Goal: Information Seeking & Learning: Find specific fact

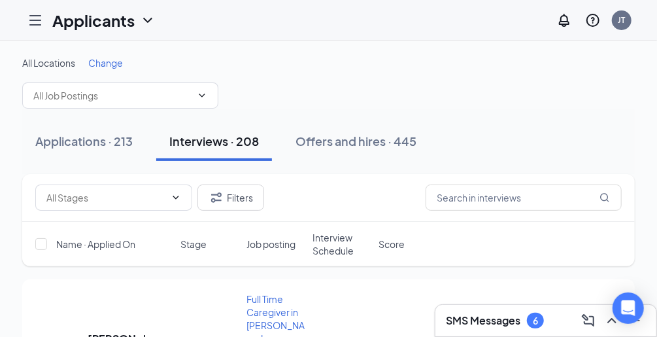
click at [29, 25] on icon "Hamburger" at bounding box center [35, 20] width 16 height 16
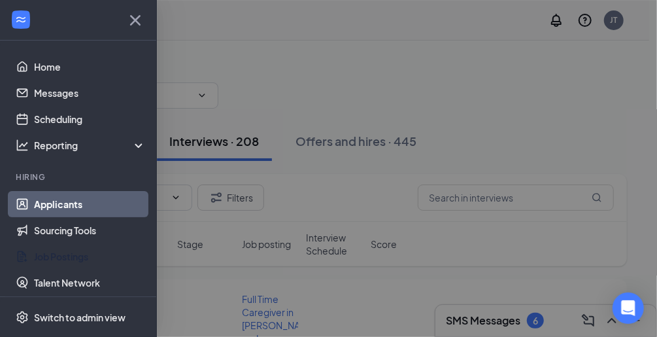
drag, startPoint x: 61, startPoint y: 257, endPoint x: 88, endPoint y: 179, distance: 83.1
click at [61, 257] on link "Job Postings" at bounding box center [90, 256] width 112 height 26
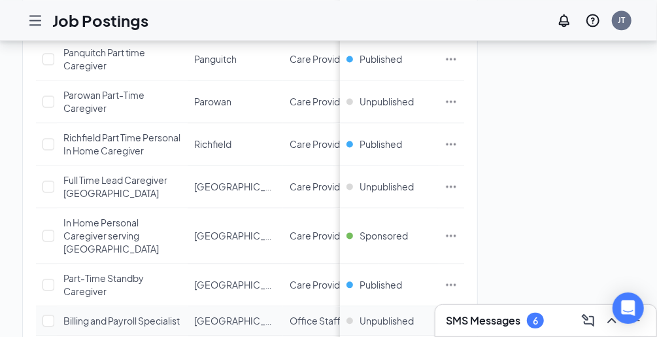
scroll to position [1203, 0]
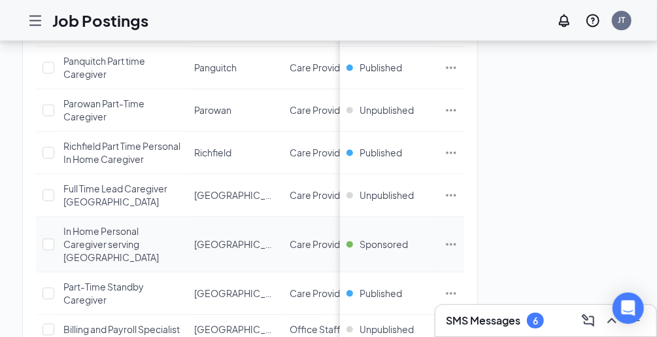
click at [139, 224] on div "In Home Personal Caregiver serving [GEOGRAPHIC_DATA]" at bounding box center [122, 243] width 118 height 39
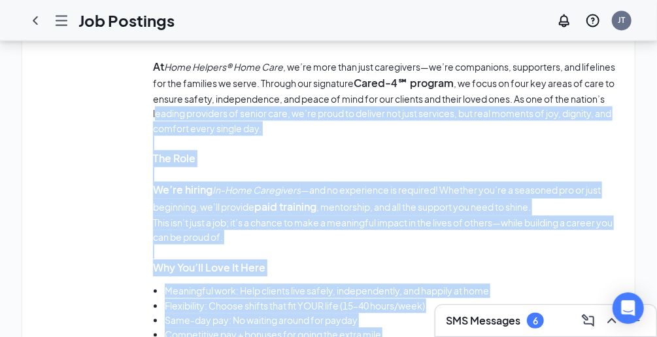
scroll to position [1008, 0]
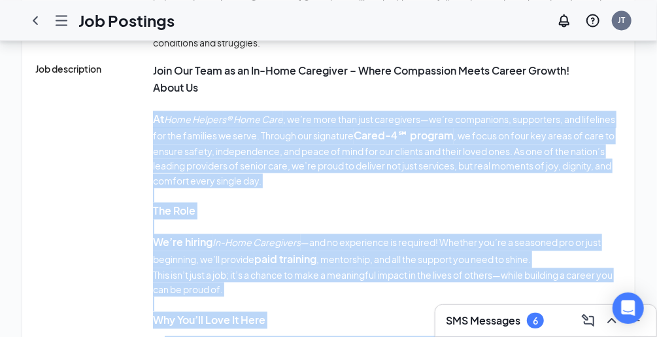
drag, startPoint x: 424, startPoint y: 118, endPoint x: 154, endPoint y: 120, distance: 270.1
drag, startPoint x: 154, startPoint y: 120, endPoint x: 177, endPoint y: 130, distance: 25.2
copy div "Lo Ipsu Dolorsi® Amet Cons , ad’el sedd eius temp incididunt—ut’la etdolorema, …"
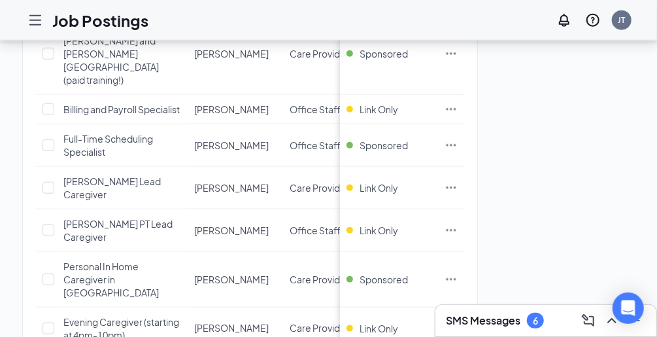
scroll to position [680, 0]
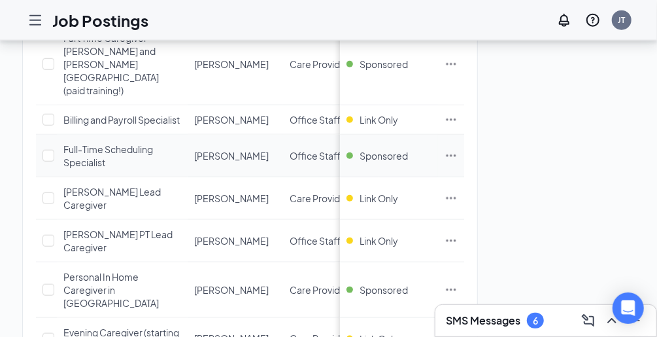
click at [88, 143] on span "Full-Time Scheduling Specialist" at bounding box center [108, 155] width 90 height 25
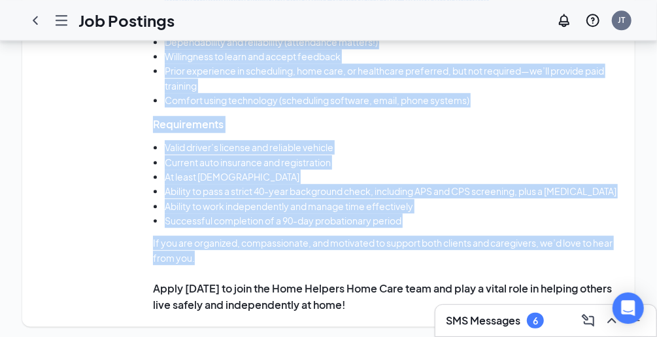
scroll to position [1379, 0]
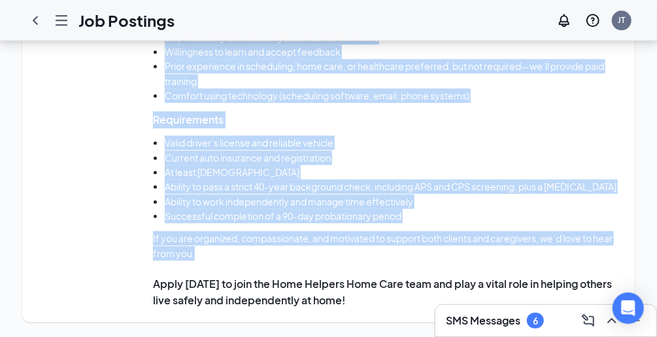
drag, startPoint x: 144, startPoint y: 188, endPoint x: 384, endPoint y: 256, distance: 249.3
drag, startPoint x: 384, startPoint y: 256, endPoint x: 354, endPoint y: 236, distance: 35.4
copy div "Lore Ipsumdo Sita Cons – Adip-Elit Seddoeiusm Temporinci Ut lab etdo ma aliq e …"
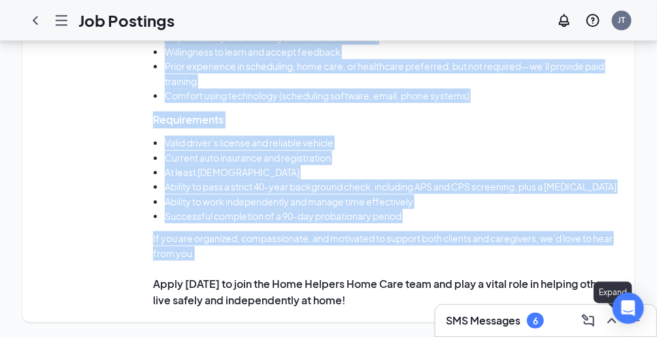
click at [611, 322] on icon "ChevronUp" at bounding box center [612, 321] width 16 height 16
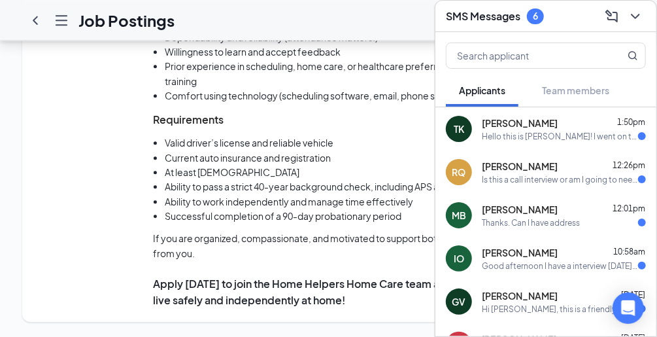
click at [566, 175] on div "Is this a call interview or am I going to need an address?" at bounding box center [560, 179] width 156 height 11
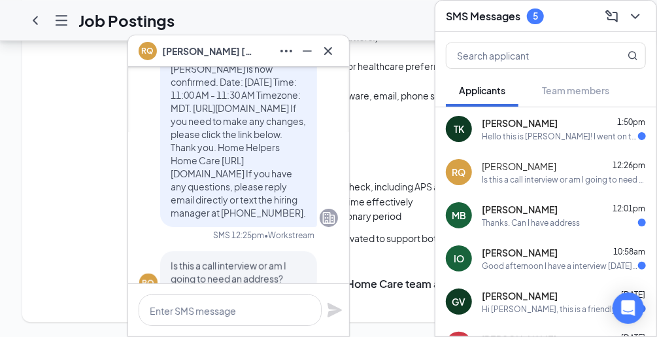
scroll to position [0, 0]
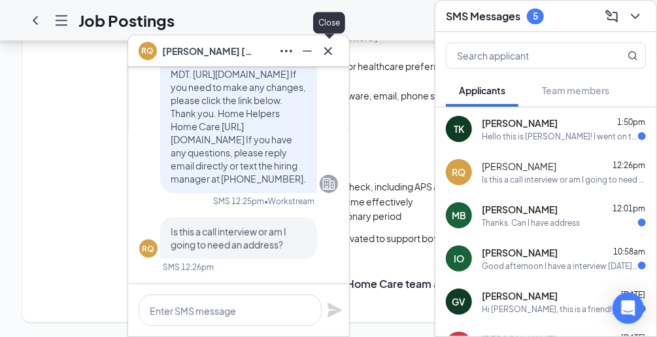
click at [330, 58] on icon "Cross" at bounding box center [328, 51] width 16 height 16
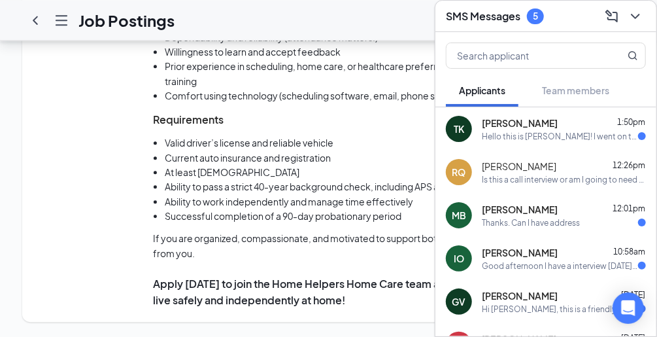
click at [563, 138] on div "Hello this is [PERSON_NAME]! I went on the site to schedule an interview there'…" at bounding box center [560, 136] width 156 height 11
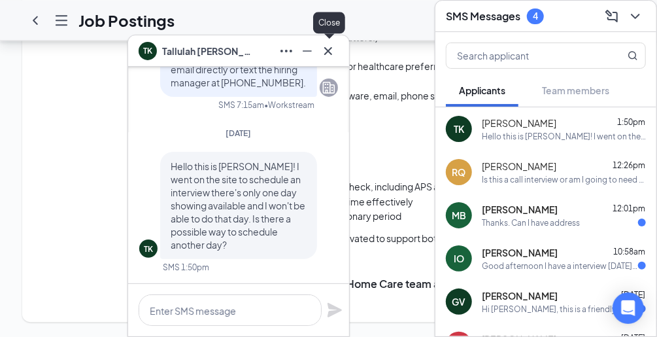
click at [327, 54] on icon "Cross" at bounding box center [328, 51] width 16 height 16
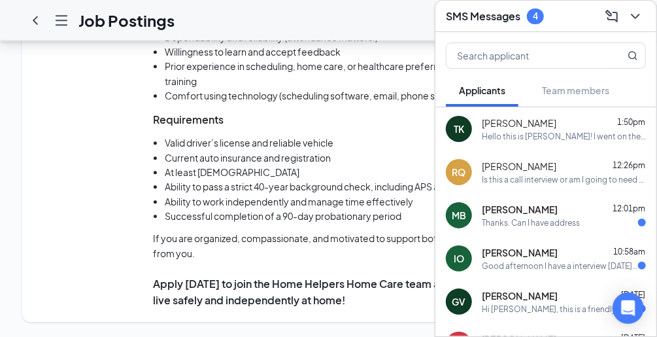
click at [540, 220] on div "Thanks. Can I have address" at bounding box center [531, 222] width 98 height 11
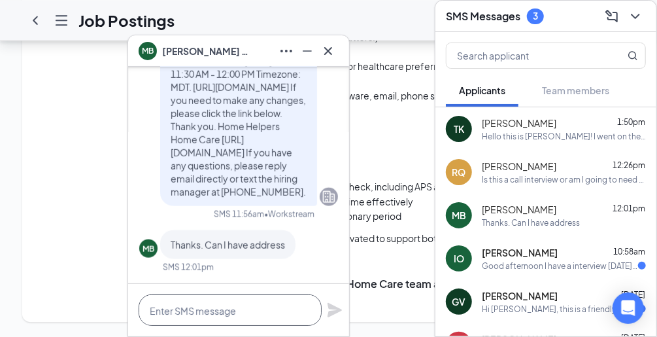
click at [259, 307] on textarea at bounding box center [230, 309] width 183 height 31
paste textarea "[STREET_ADDRESS] #204 Layton, UT 84041"
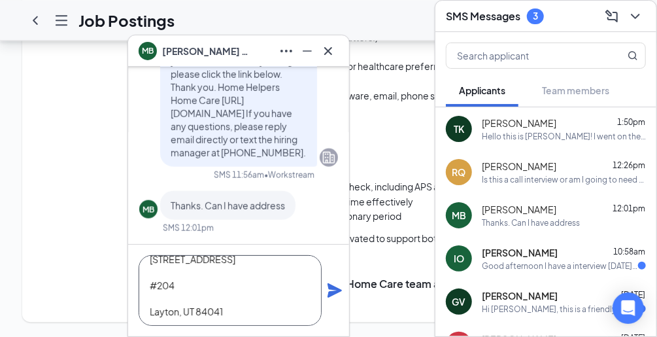
type textarea "[STREET_ADDRESS] #204 Layton, UT 84041"
click at [339, 294] on icon "Plane" at bounding box center [335, 291] width 16 height 16
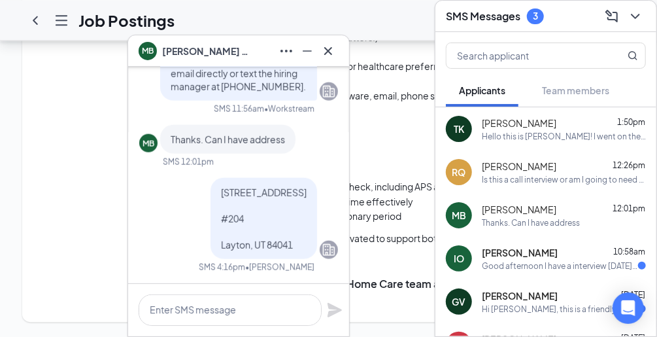
scroll to position [0, 0]
click at [526, 264] on div "Good afternoon I have a interview [DATE] with your company could I get the [PER…" at bounding box center [560, 265] width 156 height 11
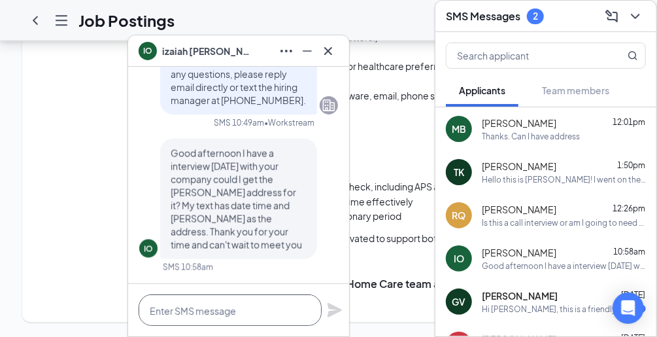
click at [250, 318] on textarea at bounding box center [230, 309] width 183 height 31
paste textarea "[STREET_ADDRESS] #204 Layton, UT 84041"
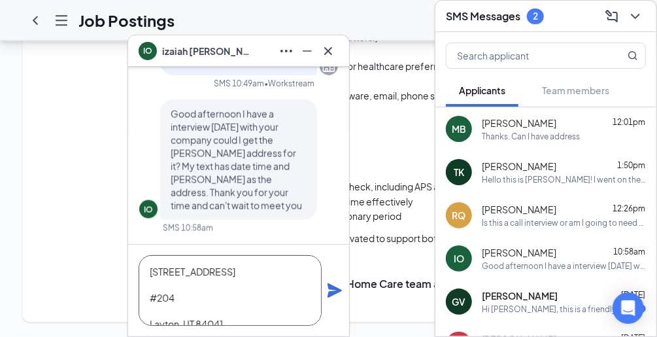
scroll to position [12, 0]
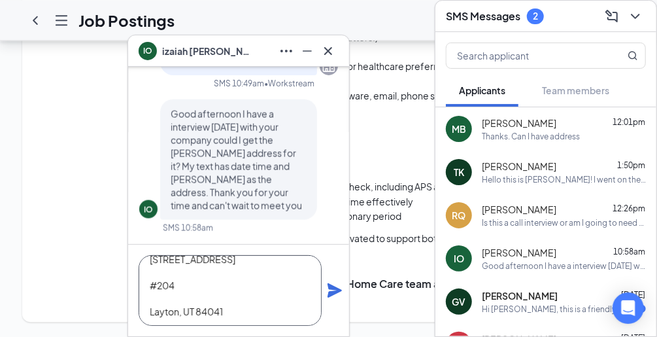
type textarea "[STREET_ADDRESS] #204 Layton, UT 84041"
click at [337, 286] on icon "Plane" at bounding box center [335, 291] width 16 height 16
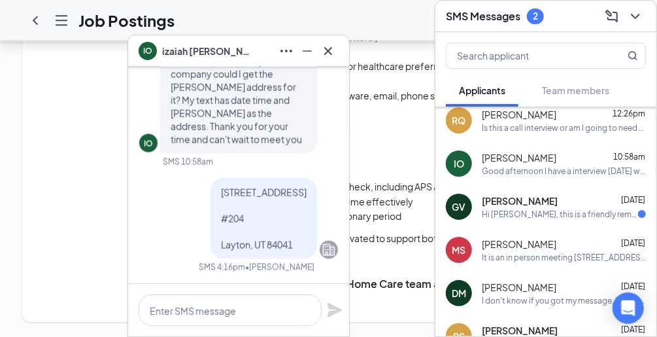
scroll to position [105, 0]
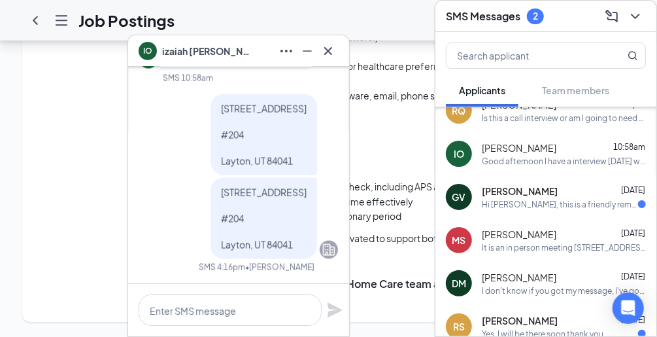
click at [575, 207] on div "Hi [PERSON_NAME], this is a friendly reminder. Please select a meeting time slo…" at bounding box center [560, 204] width 156 height 11
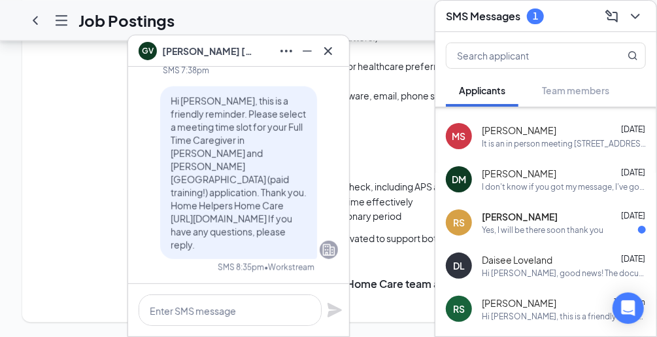
scroll to position [209, 0]
click at [548, 228] on div "Yes, I will be there soon thank you" at bounding box center [543, 229] width 122 height 11
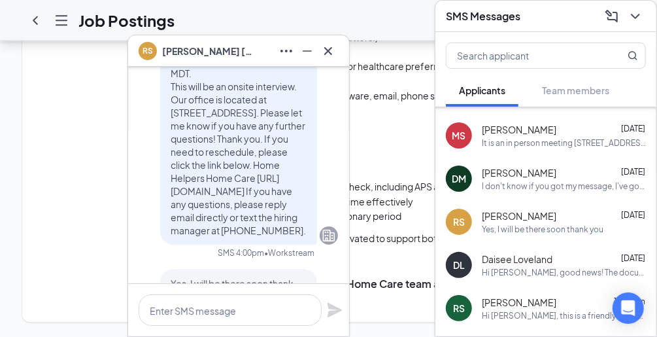
scroll to position [-52, 0]
click at [327, 49] on icon "Cross" at bounding box center [328, 50] width 8 height 8
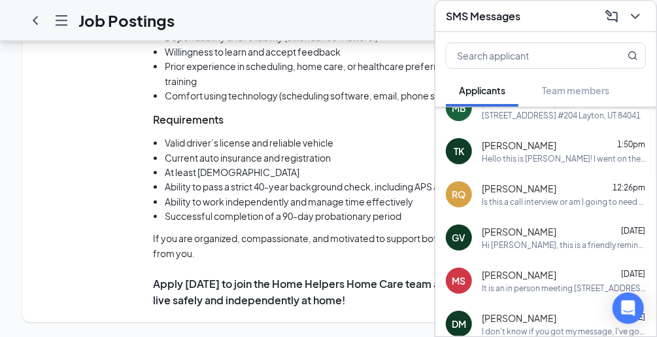
scroll to position [0, 0]
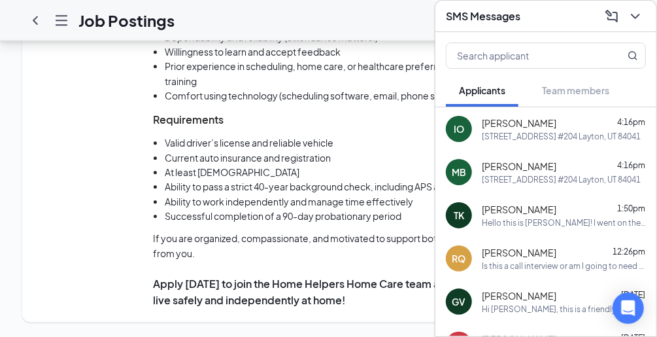
click at [643, 16] on div at bounding box center [635, 16] width 24 height 21
click at [644, 16] on div at bounding box center [635, 16] width 24 height 21
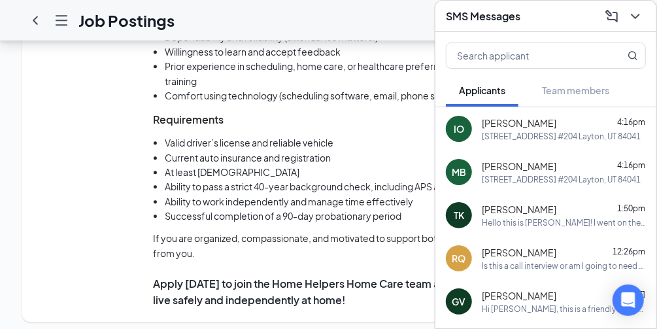
click at [640, 10] on icon "ChevronDown" at bounding box center [636, 17] width 16 height 16
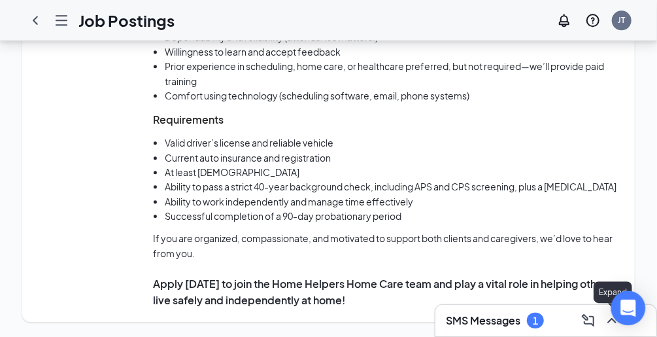
click at [608, 324] on icon "ChevronUp" at bounding box center [612, 321] width 16 height 16
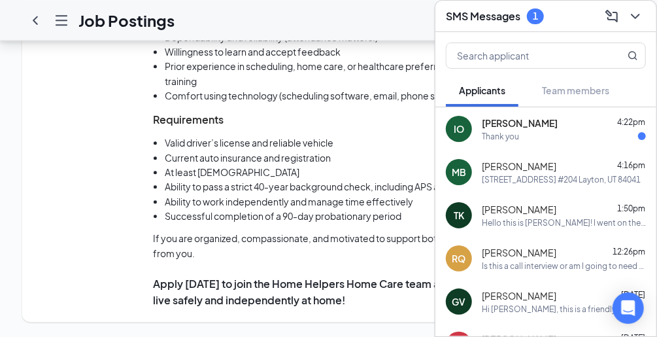
click at [538, 131] on div "Thank you" at bounding box center [564, 136] width 164 height 11
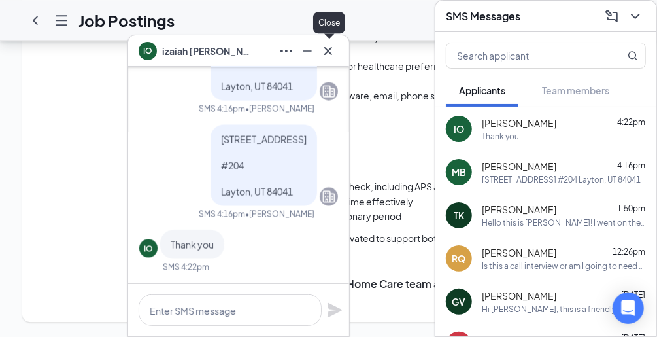
click at [330, 50] on icon "Cross" at bounding box center [328, 51] width 16 height 16
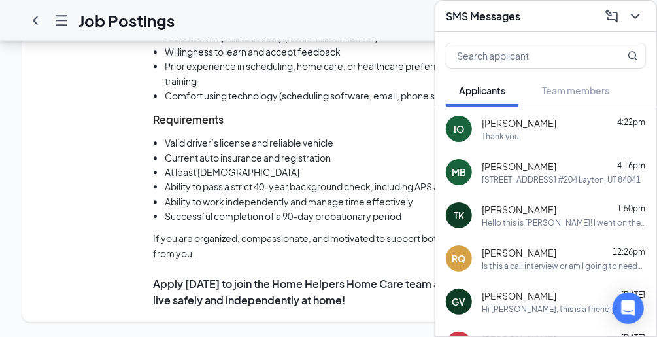
click at [638, 19] on div "SMS Messages" at bounding box center [546, 16] width 221 height 31
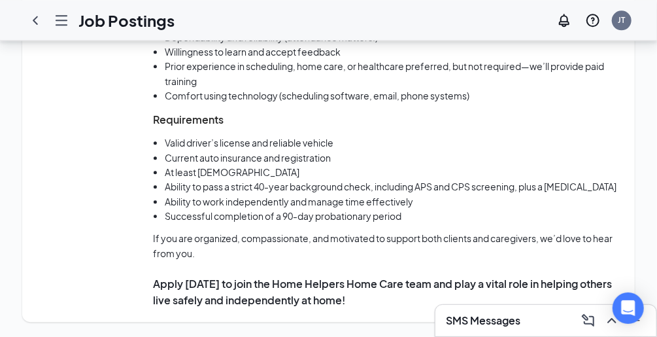
click at [414, 153] on li "Current auto insurance and registration" at bounding box center [393, 157] width 457 height 14
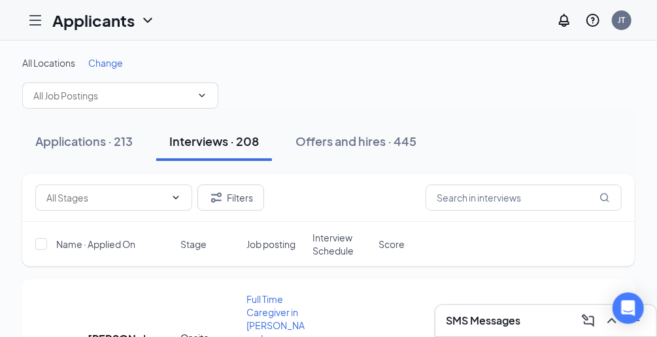
drag, startPoint x: 353, startPoint y: 85, endPoint x: 415, endPoint y: 82, distance: 62.2
click at [355, 85] on div "All Locations Change" at bounding box center [328, 82] width 613 height 52
click at [467, 85] on div "All Locations Change" at bounding box center [328, 82] width 613 height 52
click at [387, 82] on div "All Locations Change" at bounding box center [328, 82] width 613 height 52
click at [367, 76] on div "All Locations Change" at bounding box center [328, 82] width 613 height 52
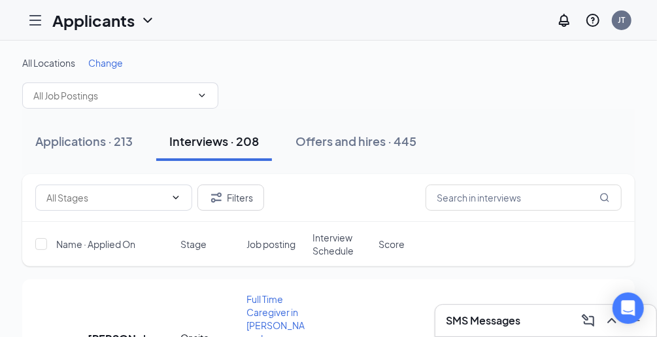
click at [403, 75] on div "All Locations Change" at bounding box center [328, 82] width 613 height 52
click at [611, 326] on icon "ChevronUp" at bounding box center [612, 321] width 16 height 16
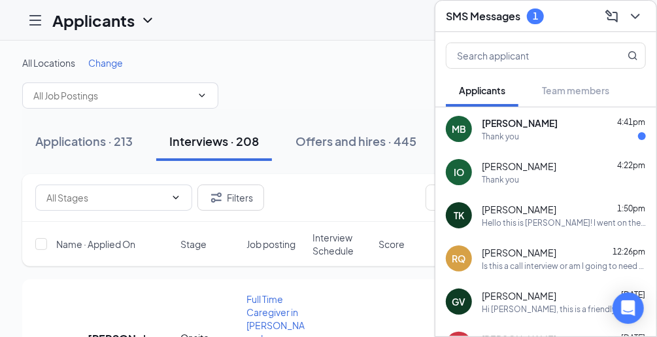
click at [515, 124] on span "[PERSON_NAME]" at bounding box center [520, 122] width 76 height 13
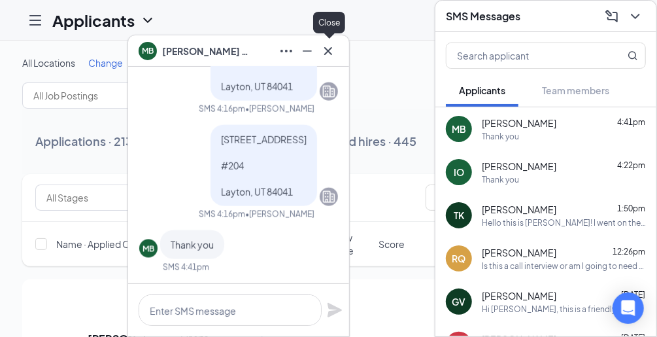
click at [322, 50] on icon "Cross" at bounding box center [328, 51] width 16 height 16
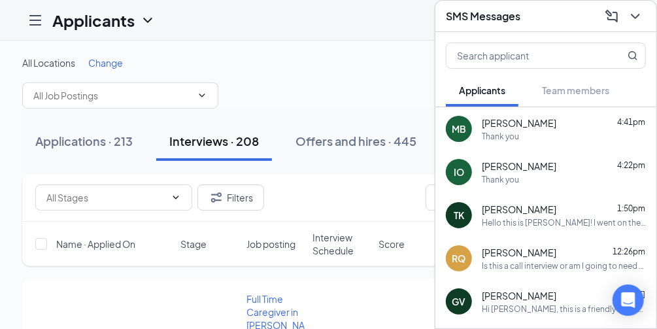
click at [639, 14] on icon "ChevronDown" at bounding box center [636, 17] width 16 height 16
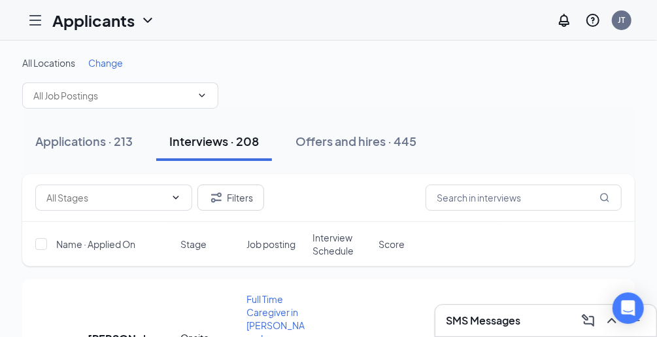
click at [370, 77] on div "All Locations Change" at bounding box center [328, 82] width 613 height 52
click at [476, 83] on div "All Locations Change" at bounding box center [328, 82] width 613 height 52
drag, startPoint x: 356, startPoint y: 84, endPoint x: 364, endPoint y: 82, distance: 7.5
click at [356, 84] on div "All Locations Change" at bounding box center [328, 82] width 613 height 52
drag, startPoint x: 499, startPoint y: 89, endPoint x: 375, endPoint y: 77, distance: 124.2
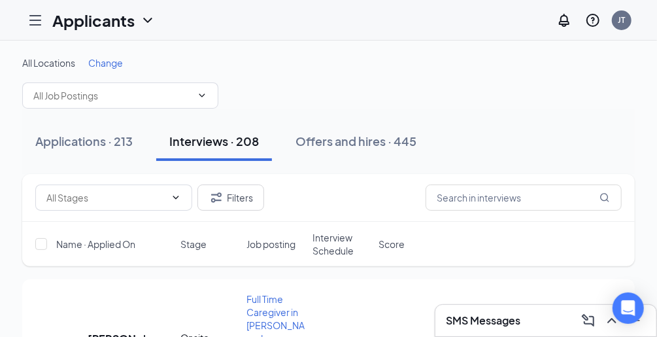
click at [492, 88] on div "All Locations Change" at bounding box center [328, 82] width 613 height 52
click at [375, 77] on div "All Locations Change" at bounding box center [328, 82] width 613 height 52
